Goal: Transaction & Acquisition: Download file/media

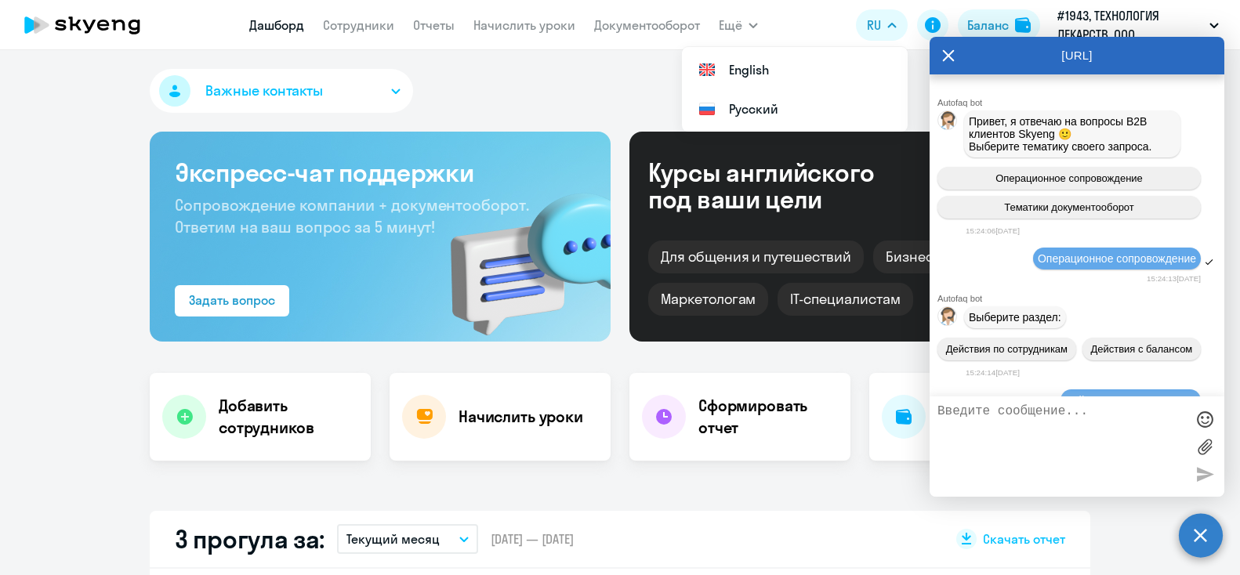
select select "30"
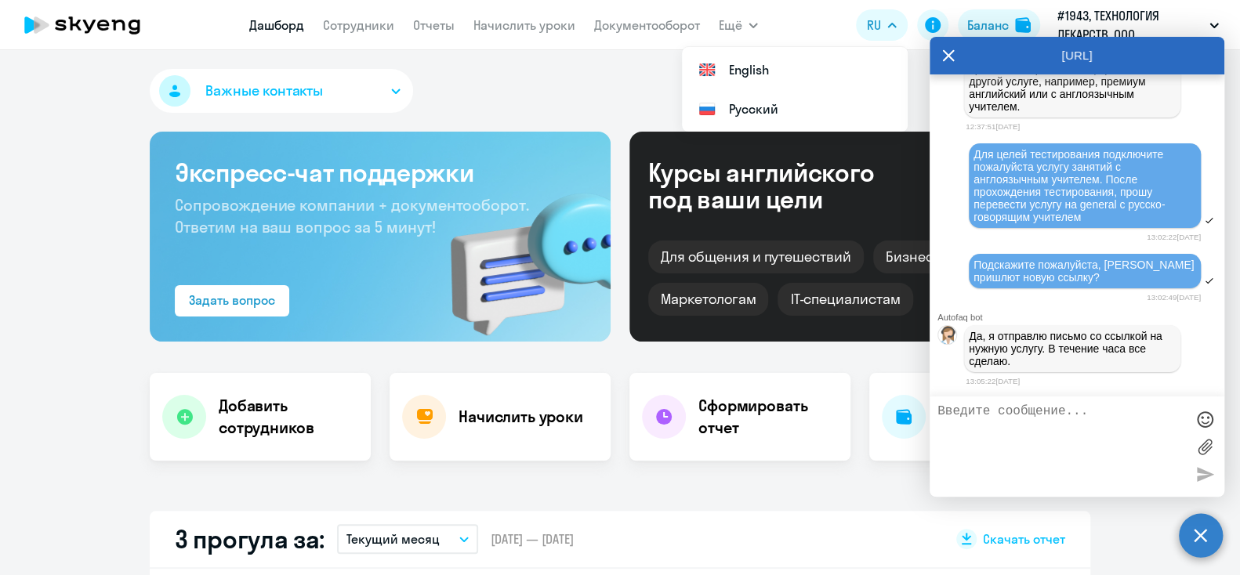
click at [950, 54] on icon at bounding box center [949, 55] width 12 height 12
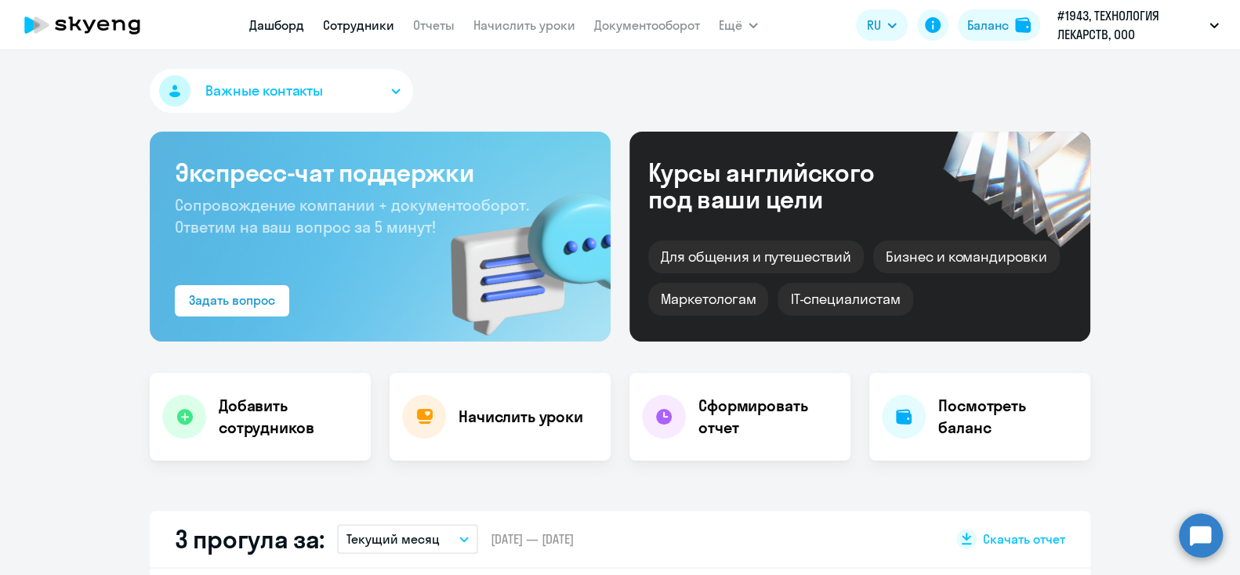
click at [358, 30] on link "Сотрудники" at bounding box center [358, 25] width 71 height 16
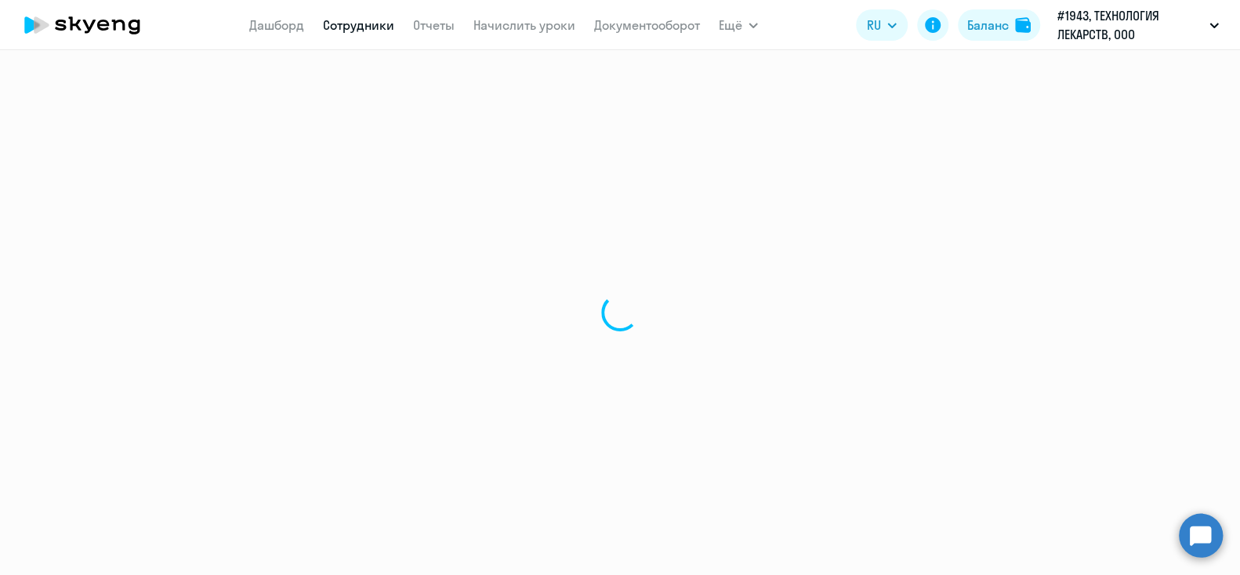
select select "30"
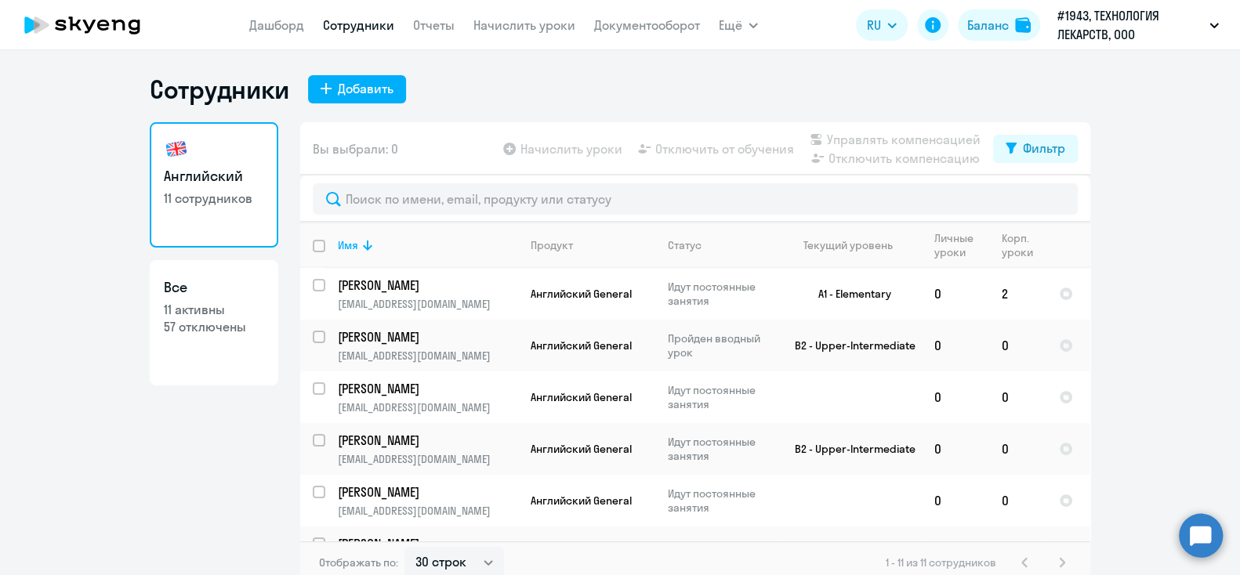
click at [206, 328] on p "57 отключены" at bounding box center [214, 326] width 100 height 17
select select "30"
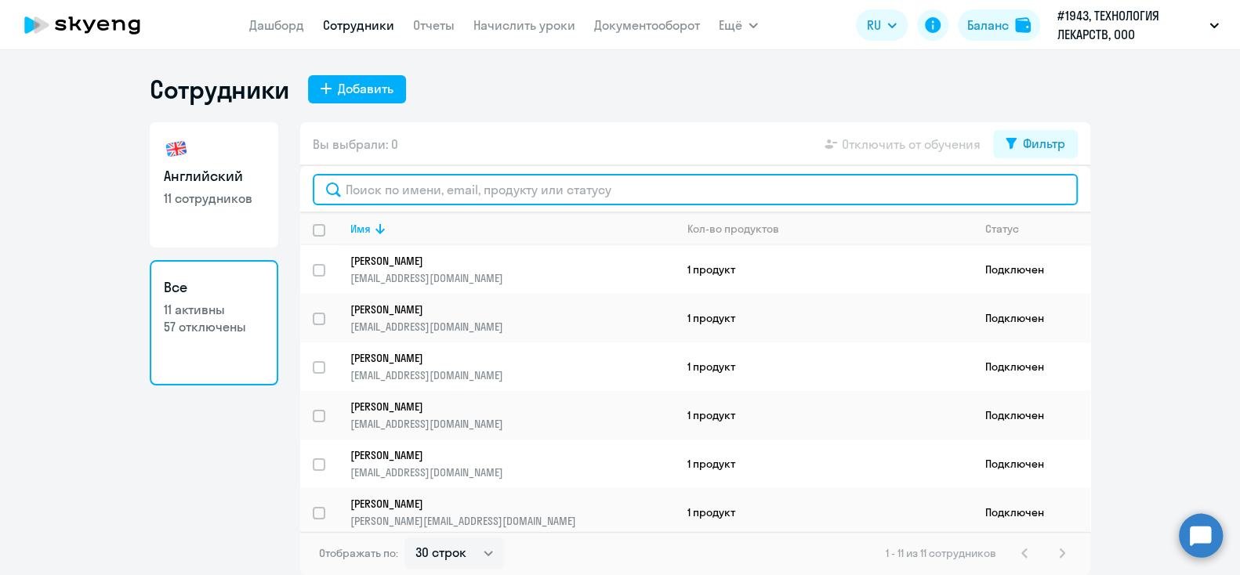
click at [401, 191] on input "text" at bounding box center [695, 189] width 765 height 31
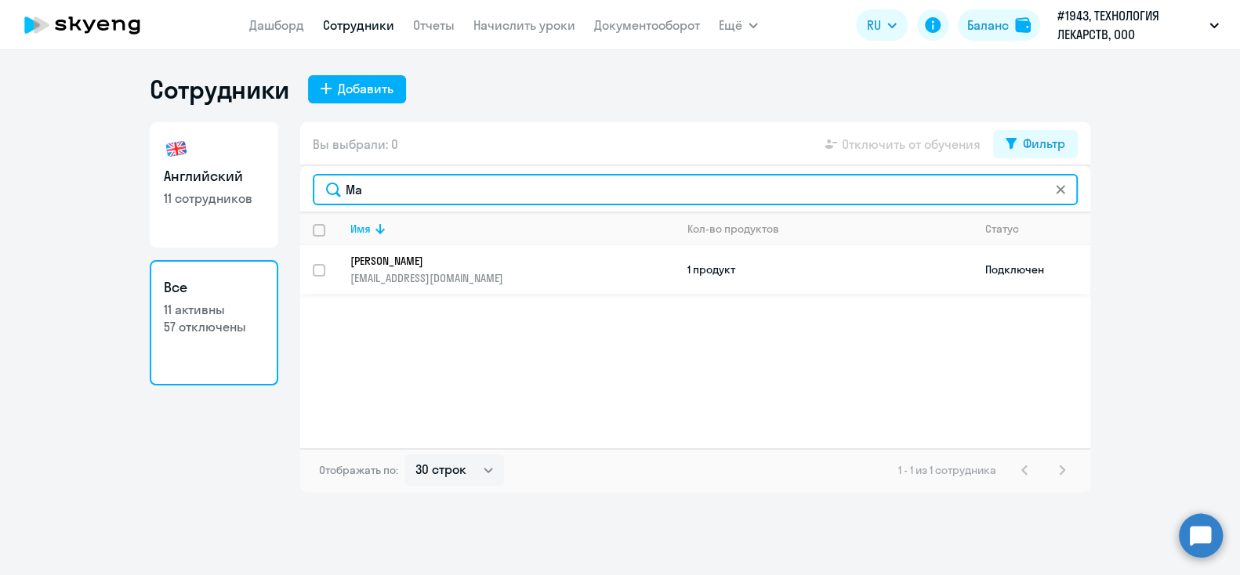
type input "Ма"
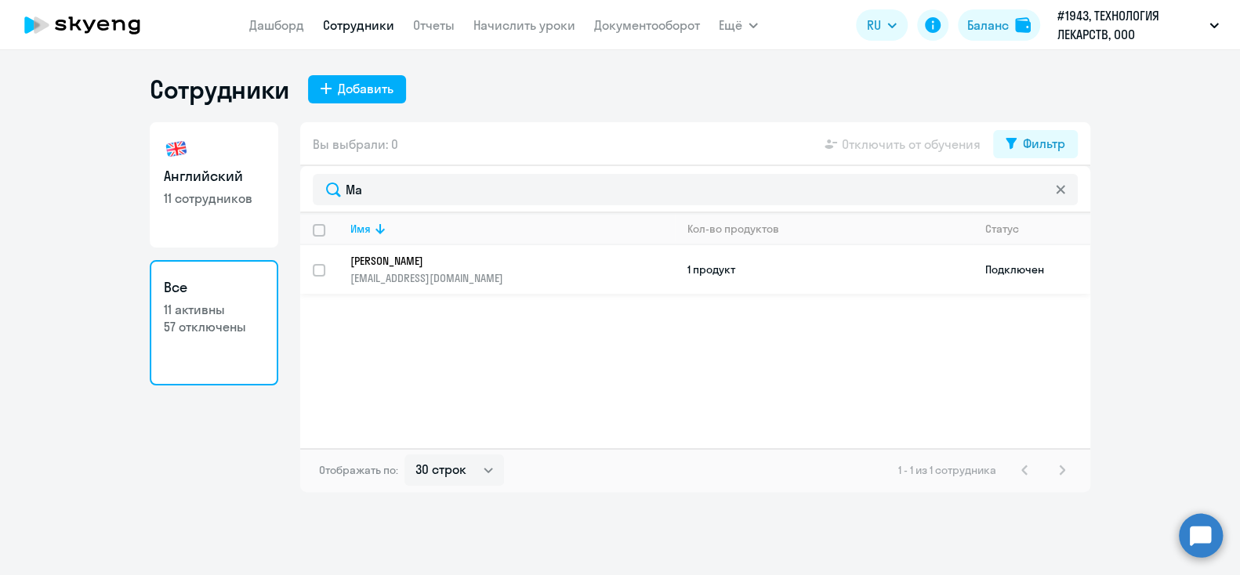
click at [719, 269] on td "1 продукт" at bounding box center [824, 269] width 298 height 49
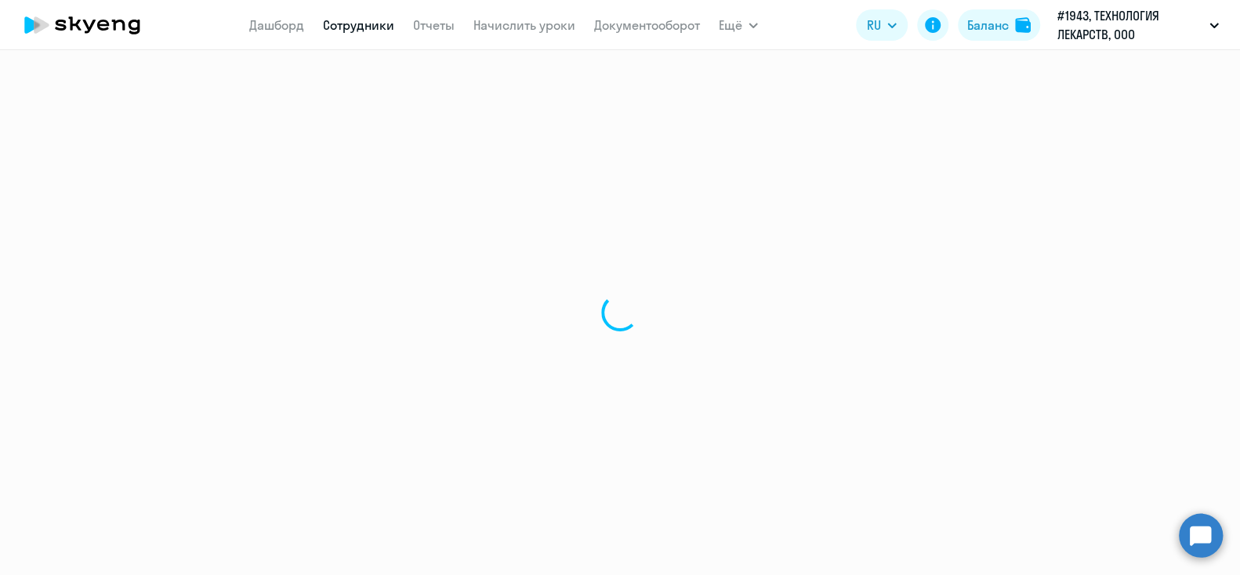
select select "english"
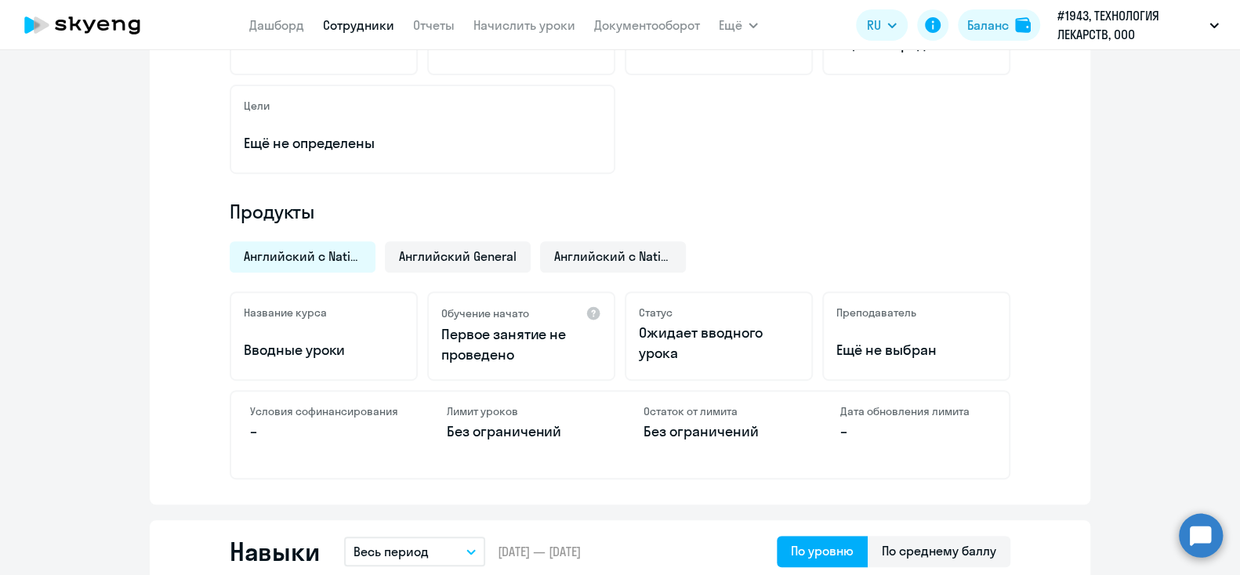
scroll to position [378, 0]
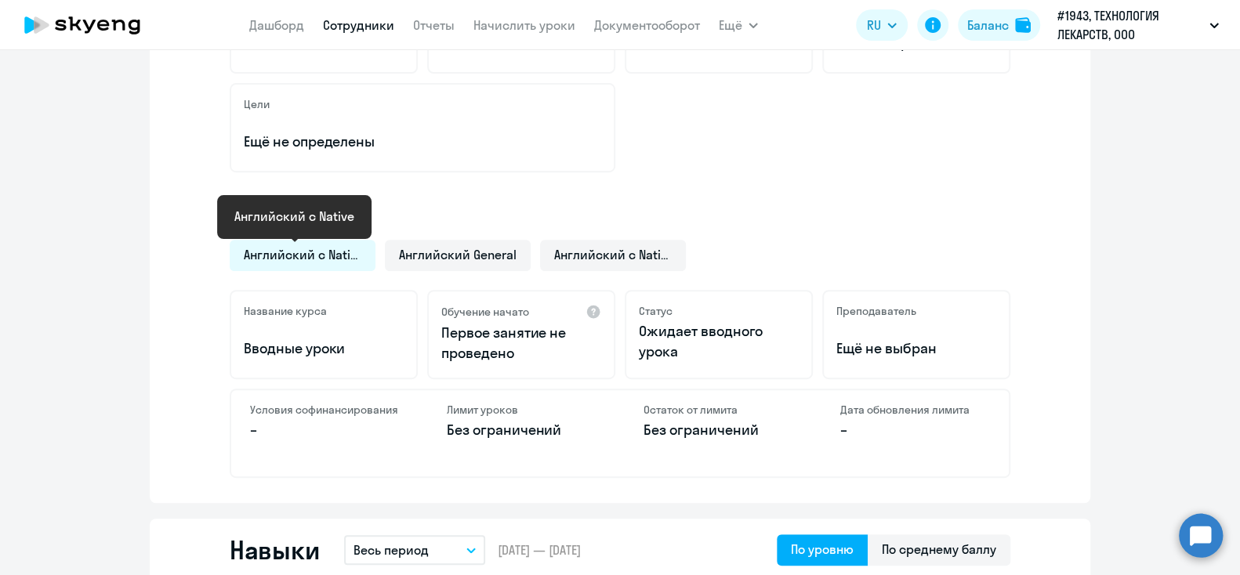
click at [316, 252] on span "Английский с Native" at bounding box center [303, 254] width 118 height 17
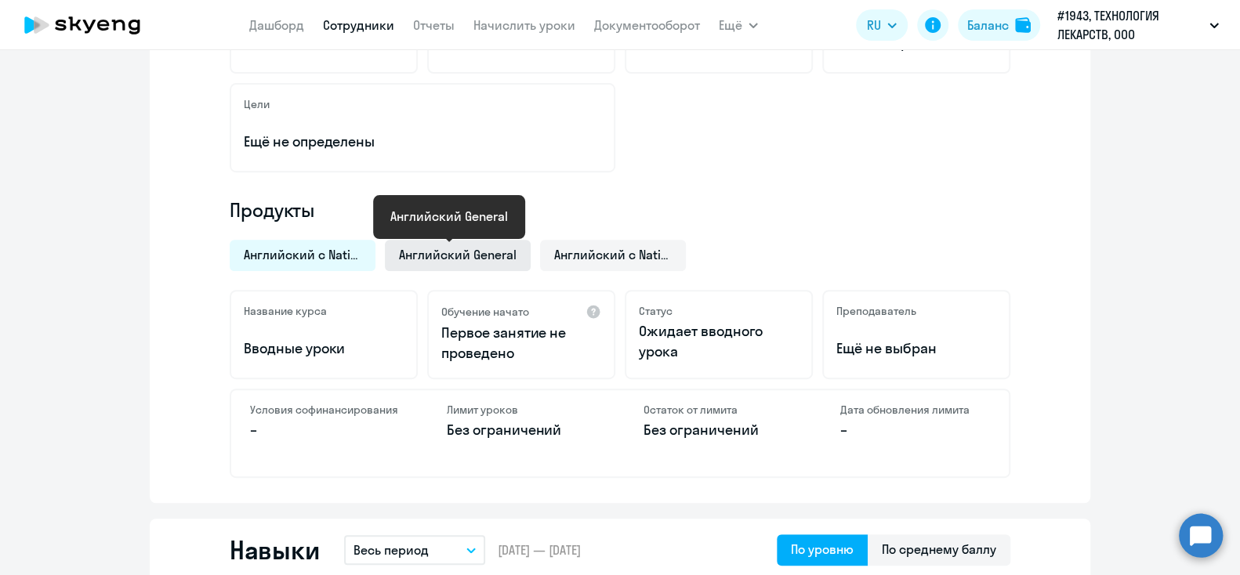
click at [446, 246] on span "Английский General" at bounding box center [458, 254] width 118 height 17
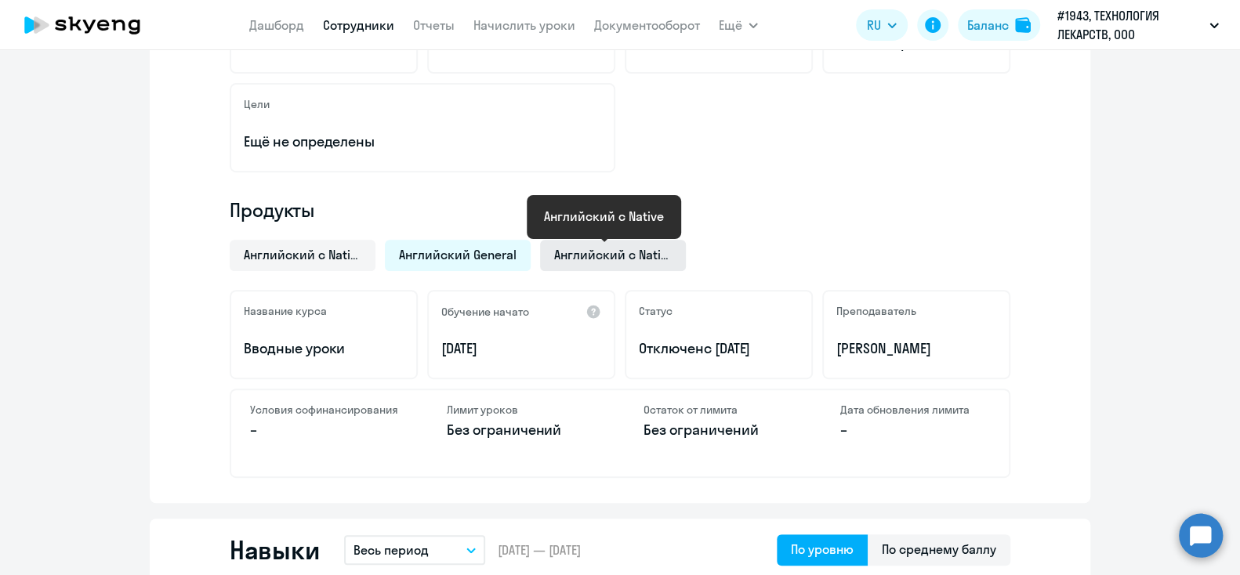
click at [574, 251] on span "Английский с Native" at bounding box center [613, 254] width 118 height 17
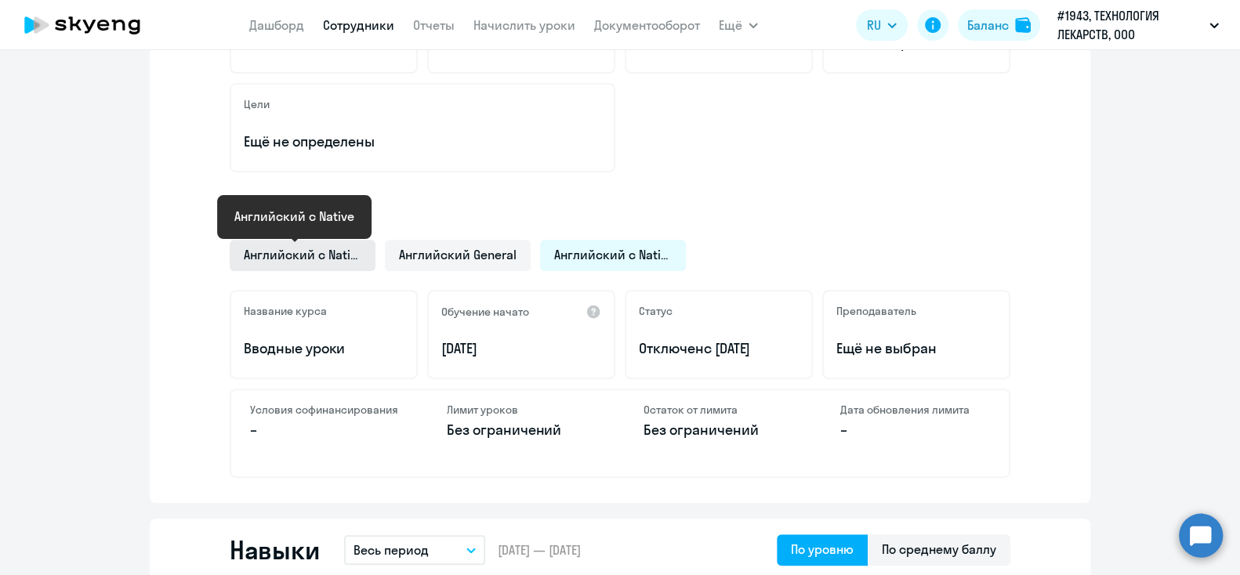
click at [286, 248] on span "Английский с Native" at bounding box center [303, 254] width 118 height 17
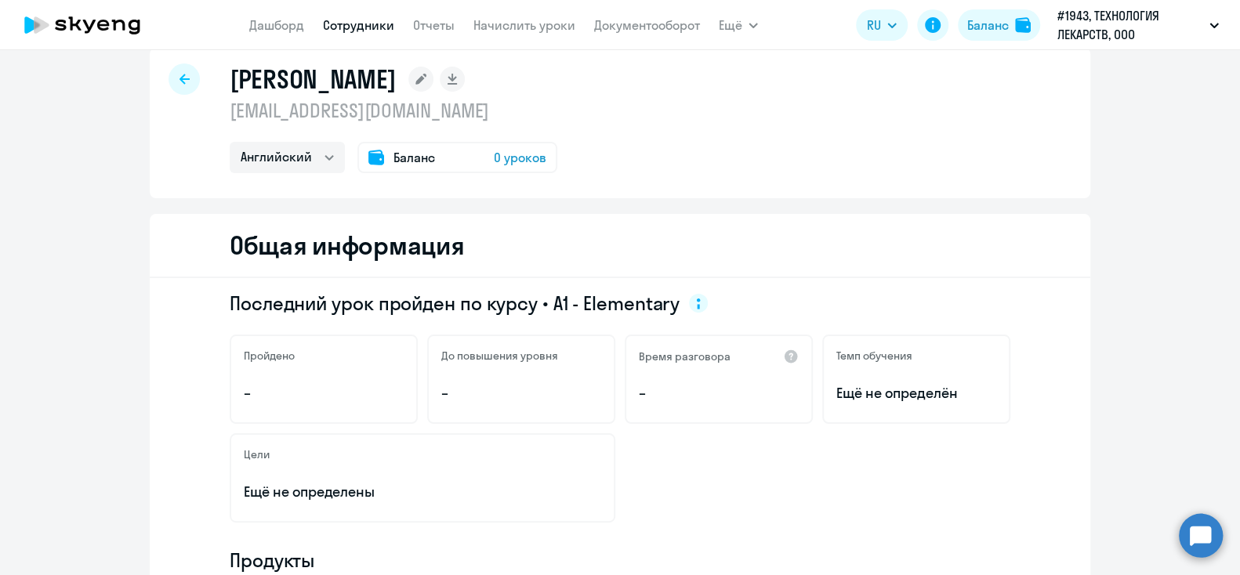
scroll to position [0, 0]
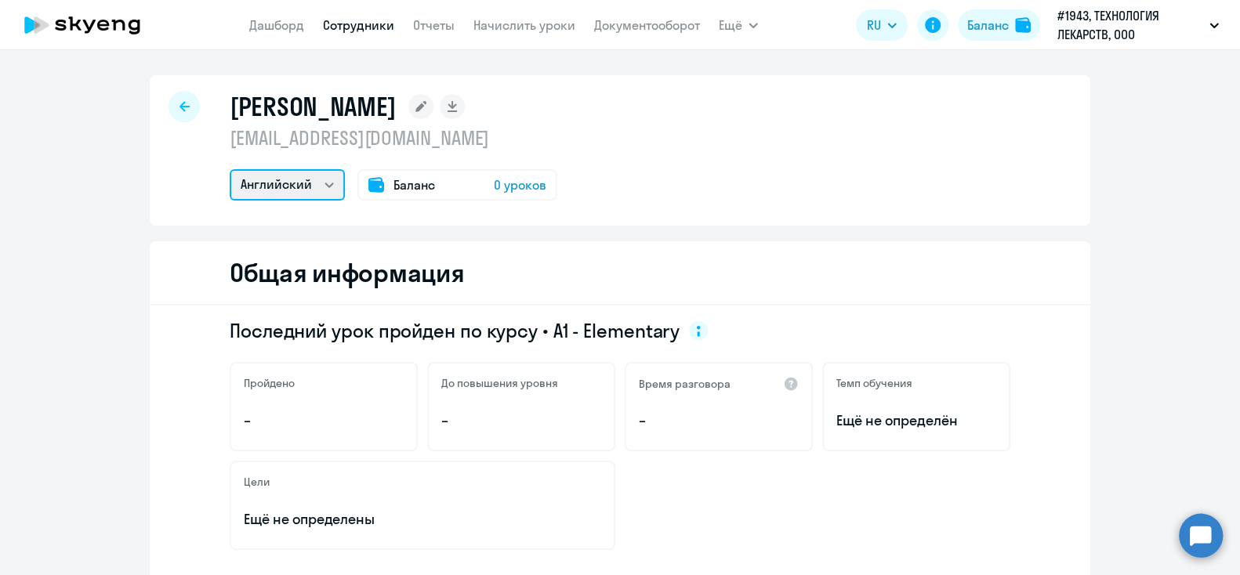
click at [230, 169] on select "Английский" at bounding box center [287, 184] width 115 height 31
click at [323, 194] on select "Английский" at bounding box center [287, 184] width 115 height 31
click at [436, 22] on link "Отчеты" at bounding box center [434, 25] width 42 height 16
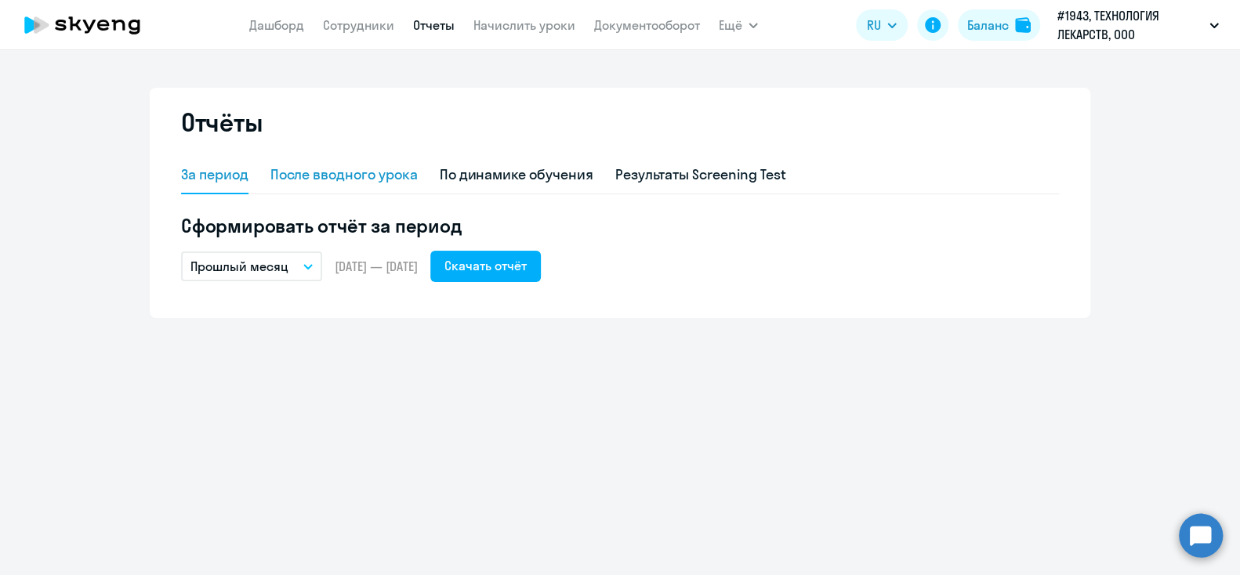
click at [332, 178] on div "После вводного урока" at bounding box center [343, 175] width 147 height 20
select select "10"
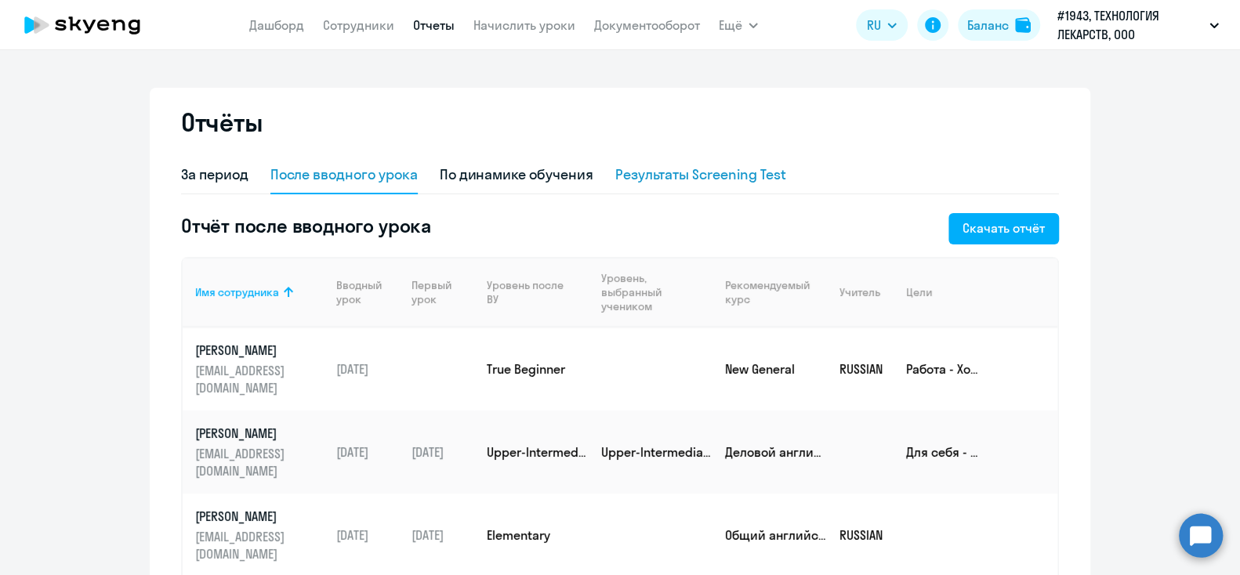
click at [657, 172] on div "Результаты Screening Test" at bounding box center [700, 175] width 171 height 20
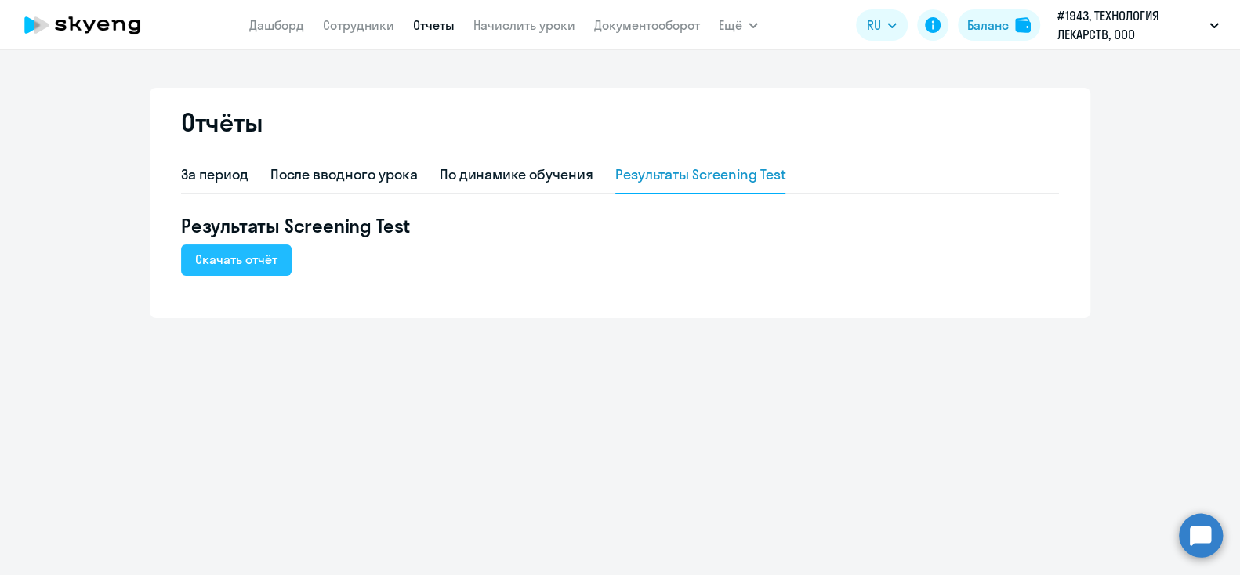
click at [266, 266] on div "Скачать отчёт" at bounding box center [236, 259] width 82 height 19
